Goal: Task Accomplishment & Management: Manage account settings

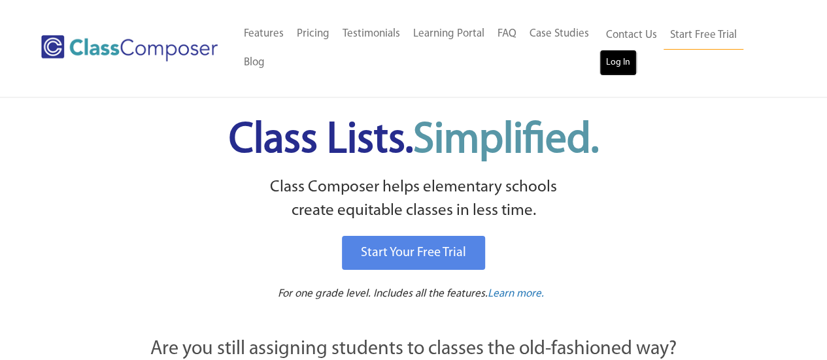
click at [624, 63] on link "Log In" at bounding box center [618, 63] width 37 height 26
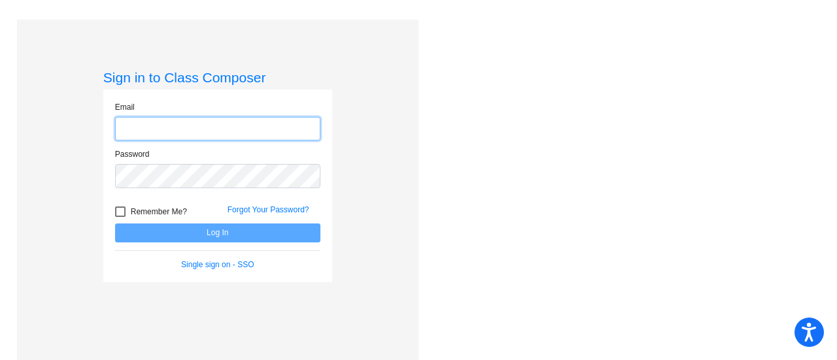
type input "[EMAIL_ADDRESS][DOMAIN_NAME]"
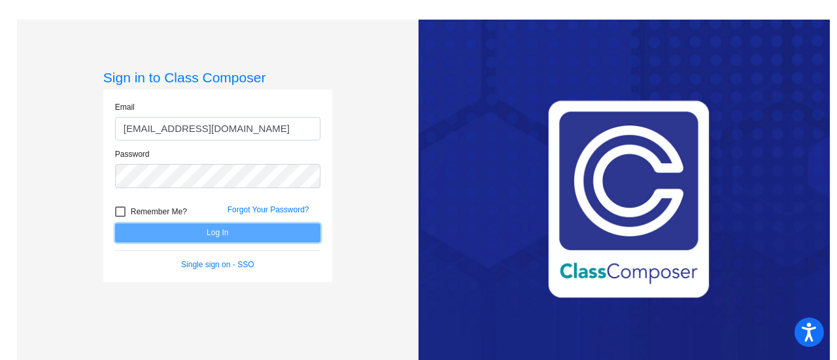
click at [194, 235] on button "Log In" at bounding box center [217, 233] width 205 height 19
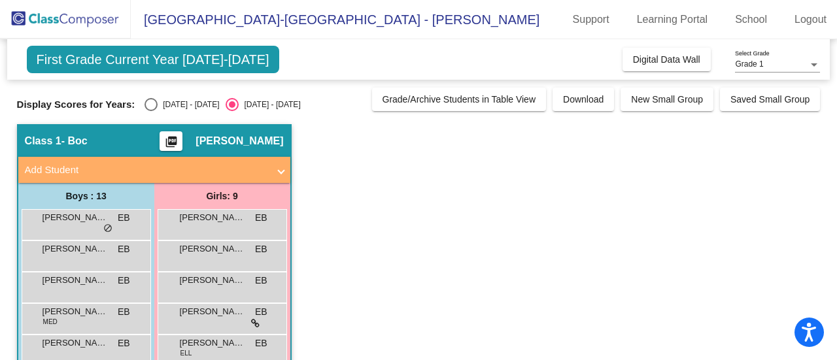
click at [154, 106] on div "Select an option" at bounding box center [151, 104] width 13 height 13
click at [151, 111] on input "[DATE] - [DATE]" at bounding box center [150, 111] width 1 height 1
radio input "true"
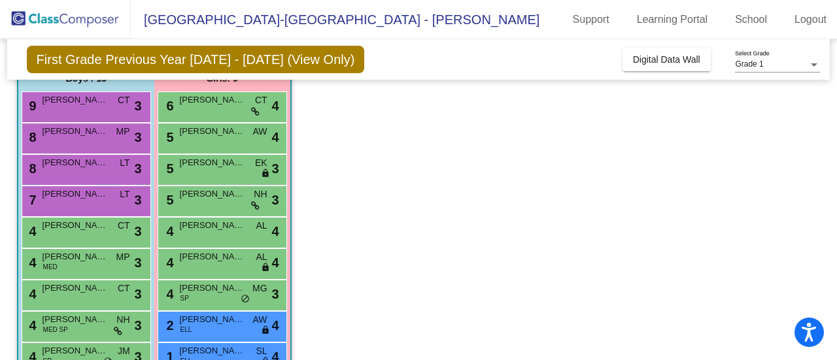
scroll to position [118, 0]
click at [80, 331] on div "4 [PERSON_NAME] MED SP NH lock do_not_disturb_alt 3" at bounding box center [84, 325] width 125 height 27
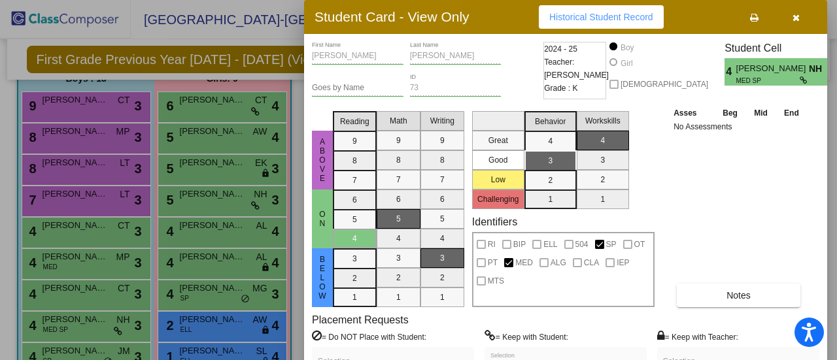
click at [798, 21] on icon "button" at bounding box center [795, 17] width 7 height 9
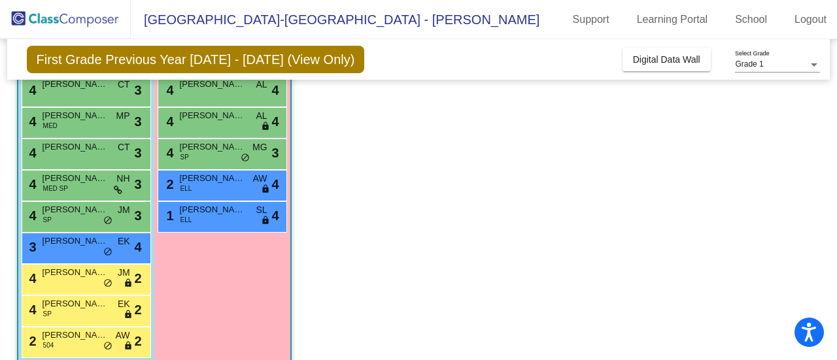
scroll to position [258, 0]
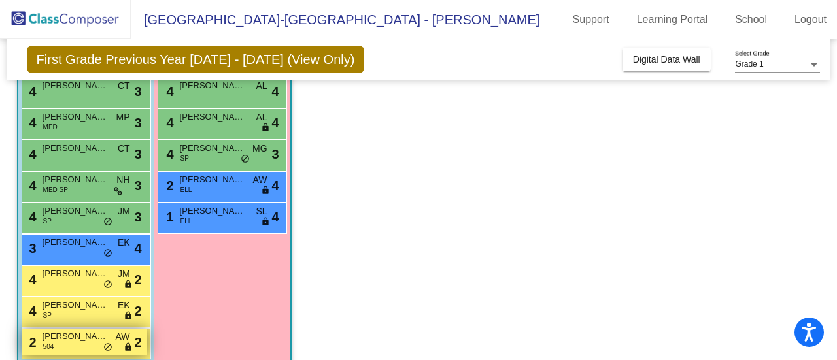
click at [99, 335] on span "[PERSON_NAME]" at bounding box center [75, 336] width 65 height 13
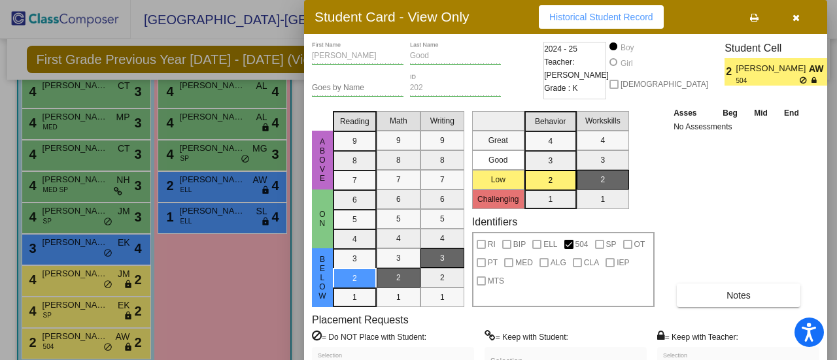
click at [794, 23] on button "button" at bounding box center [796, 17] width 42 height 24
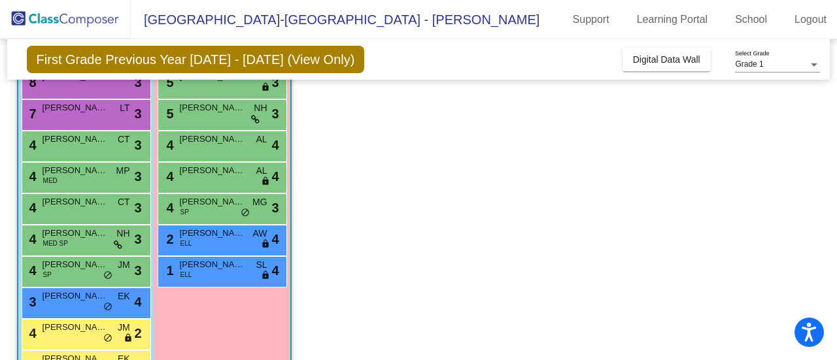
scroll to position [203, 0]
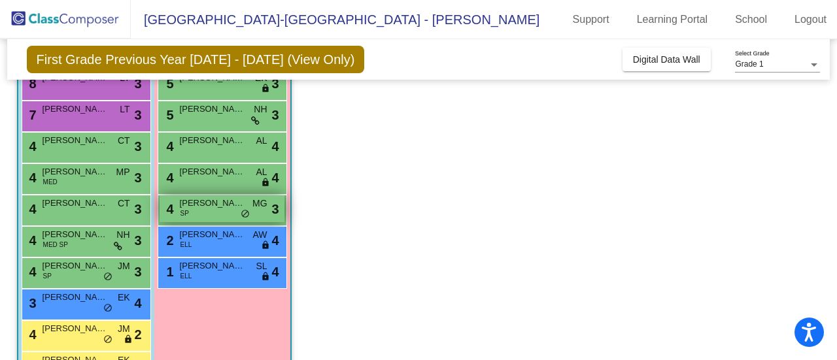
click at [214, 206] on span "[PERSON_NAME]" at bounding box center [212, 203] width 65 height 13
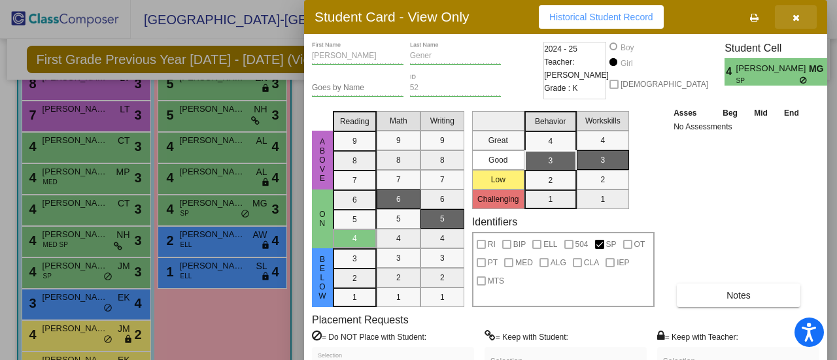
click at [799, 17] on icon "button" at bounding box center [795, 17] width 7 height 9
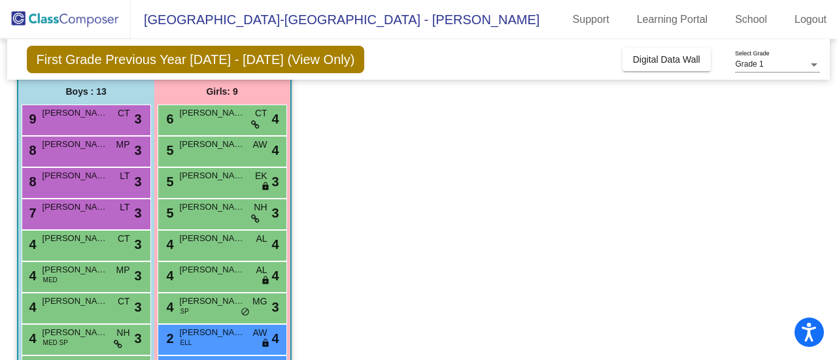
scroll to position [115, 0]
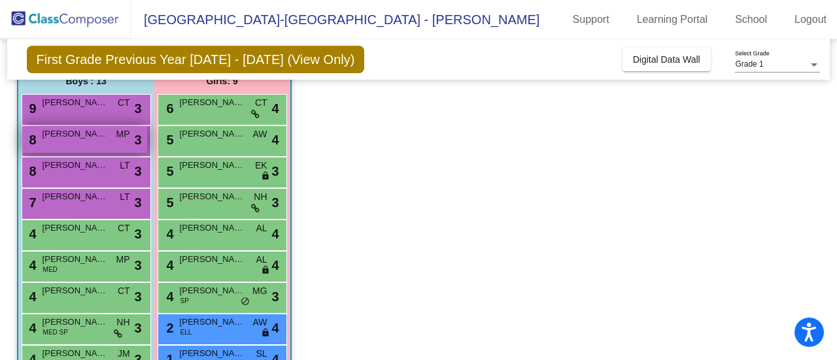
click at [115, 143] on div "8 [PERSON_NAME] MP lock do_not_disturb_alt 3" at bounding box center [84, 139] width 125 height 27
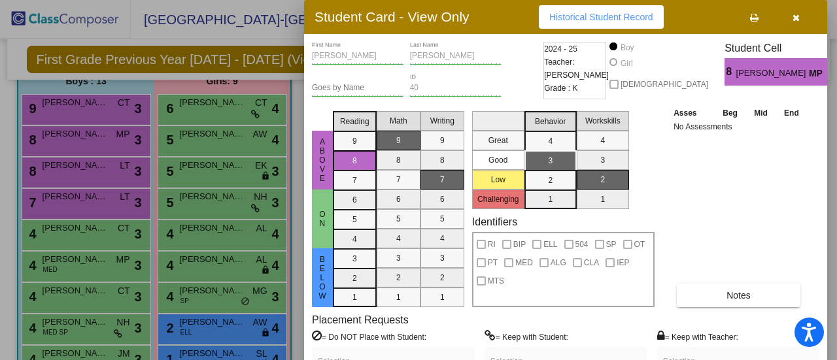
click at [802, 16] on button "button" at bounding box center [796, 17] width 42 height 24
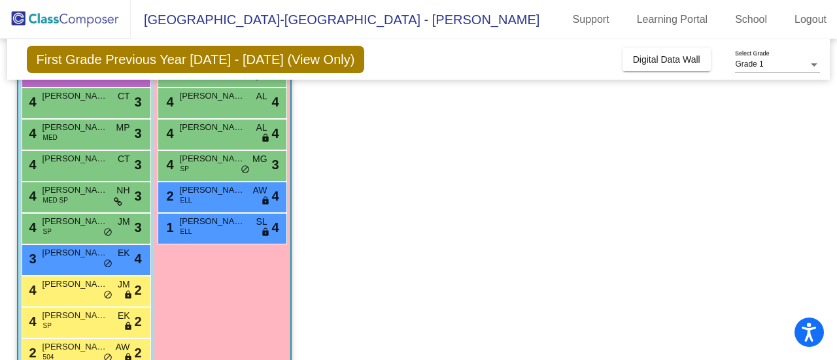
scroll to position [277, 0]
